Goal: Information Seeking & Learning: Learn about a topic

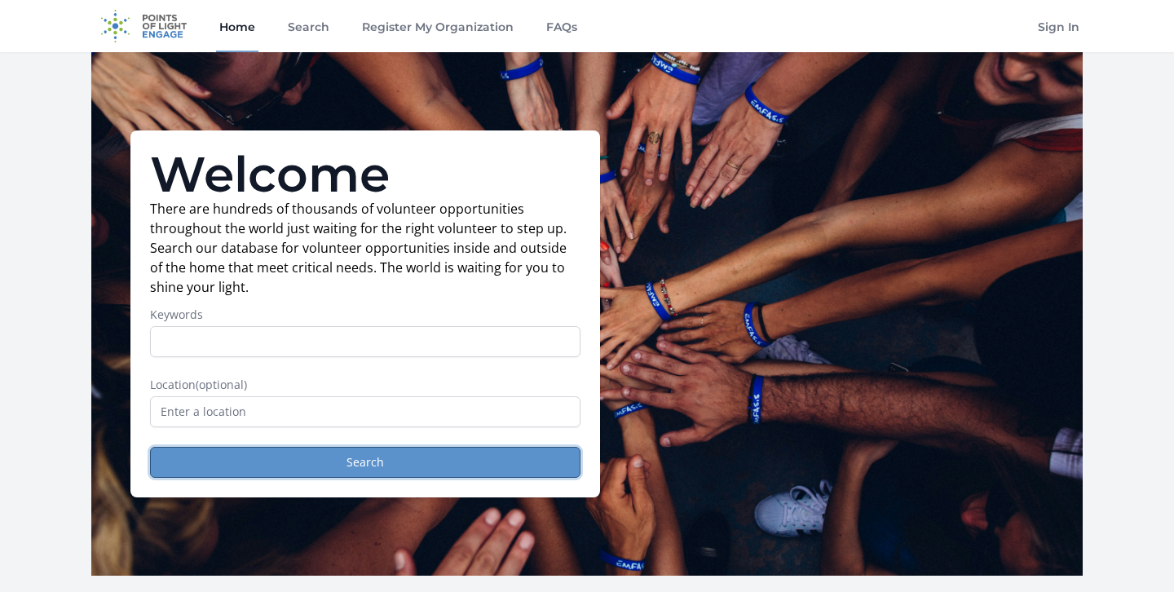
click at [455, 463] on button "Search" at bounding box center [365, 462] width 430 height 31
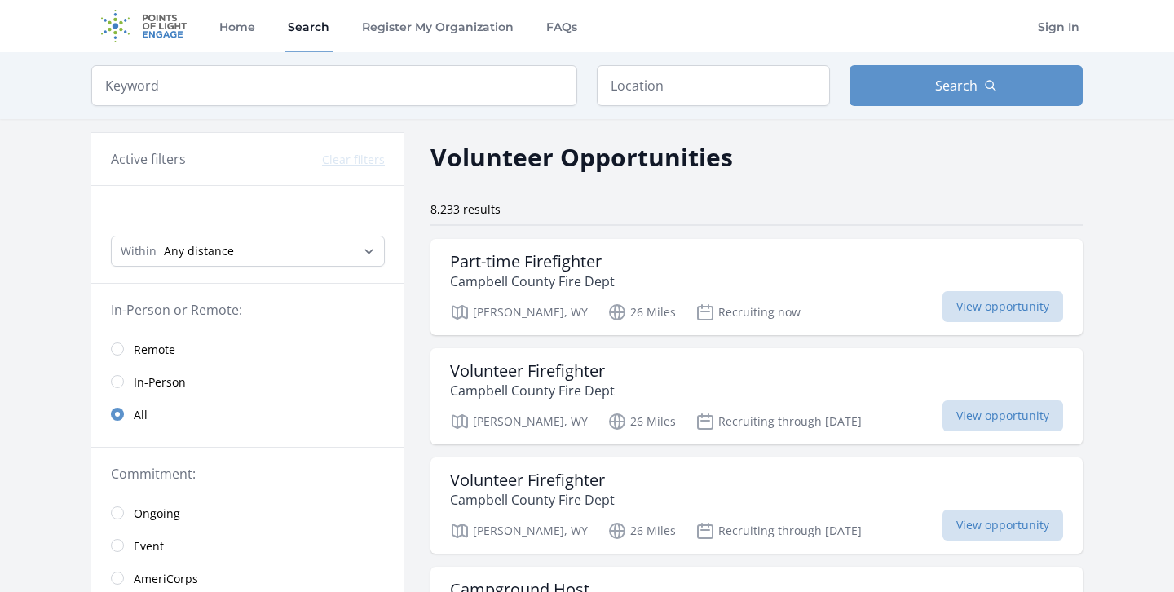
click at [164, 346] on span "Remote" at bounding box center [155, 350] width 42 height 16
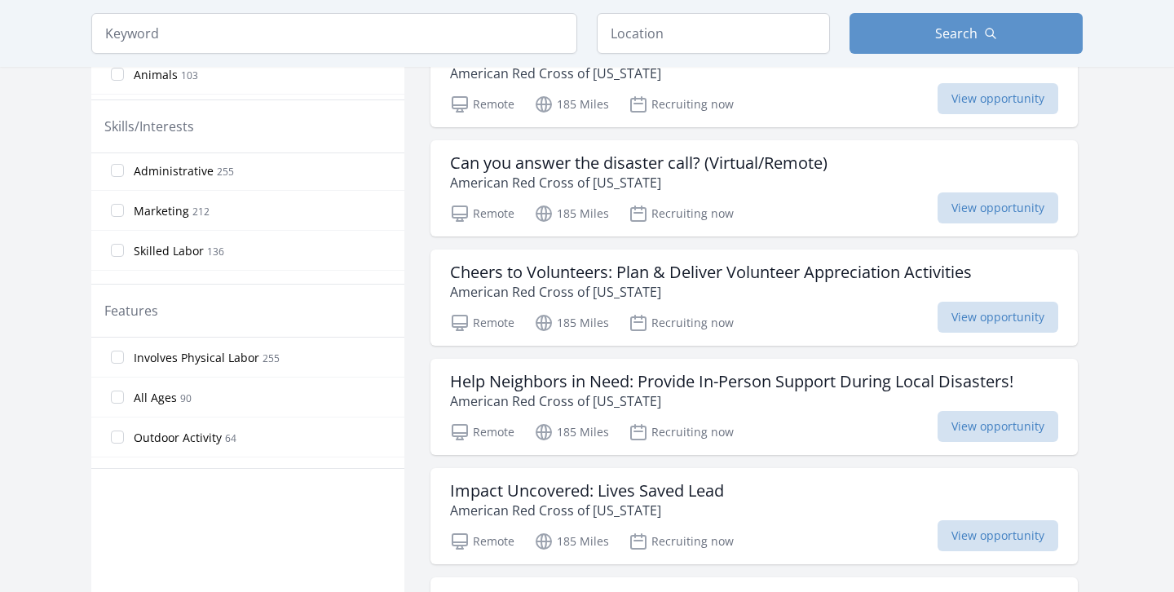
scroll to position [718, 0]
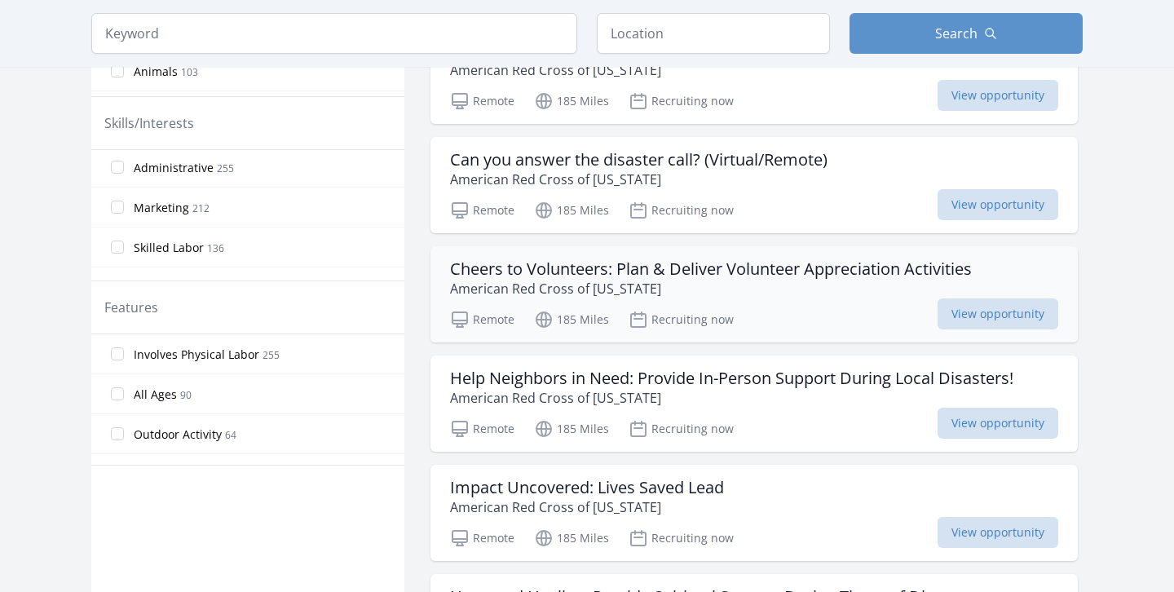
click at [797, 298] on p "American Red Cross of Montana" at bounding box center [711, 289] width 522 height 20
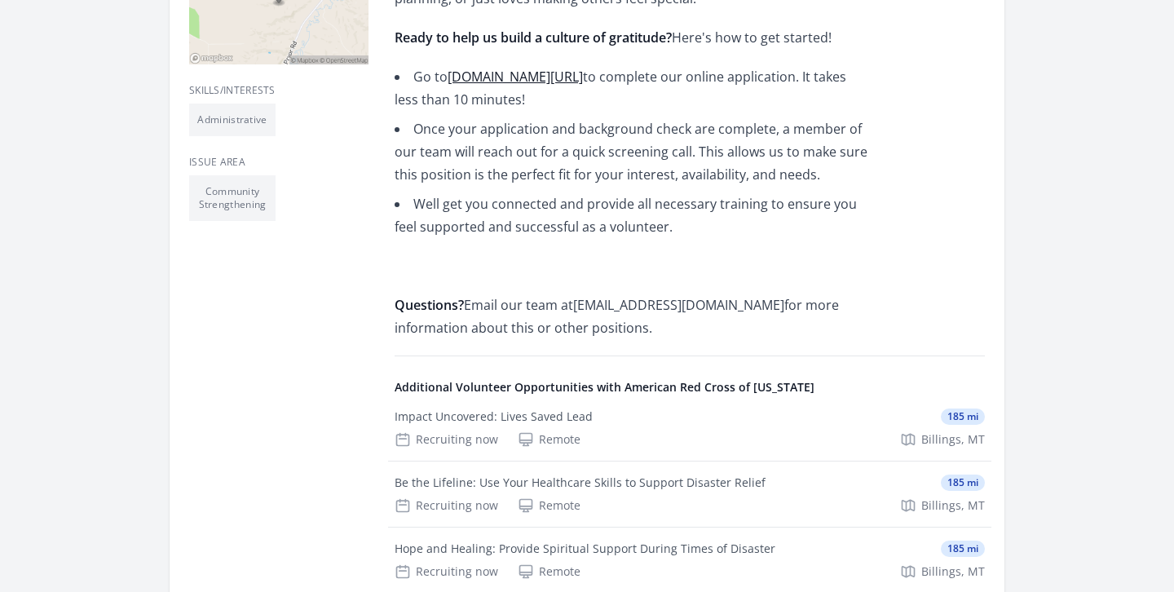
scroll to position [576, 0]
